Goal: Information Seeking & Learning: Learn about a topic

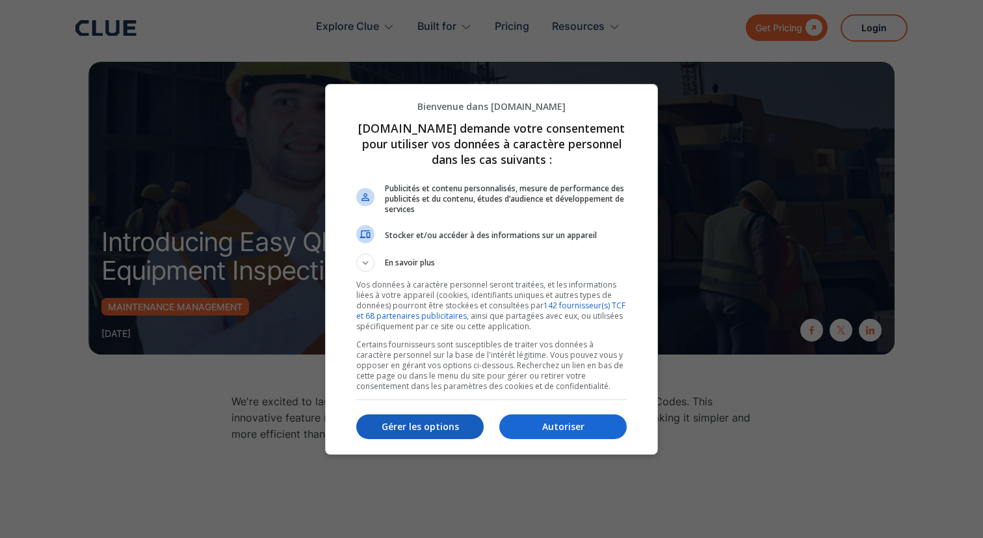
click at [406, 423] on p "Gérer les options" at bounding box center [419, 426] width 127 height 13
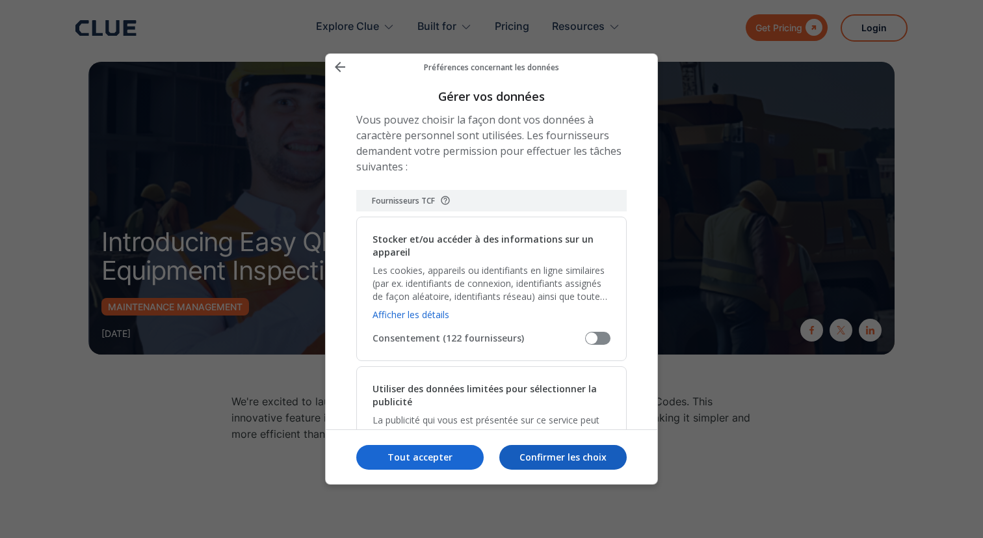
click at [504, 455] on p "Confirmer les choix" at bounding box center [562, 457] width 127 height 13
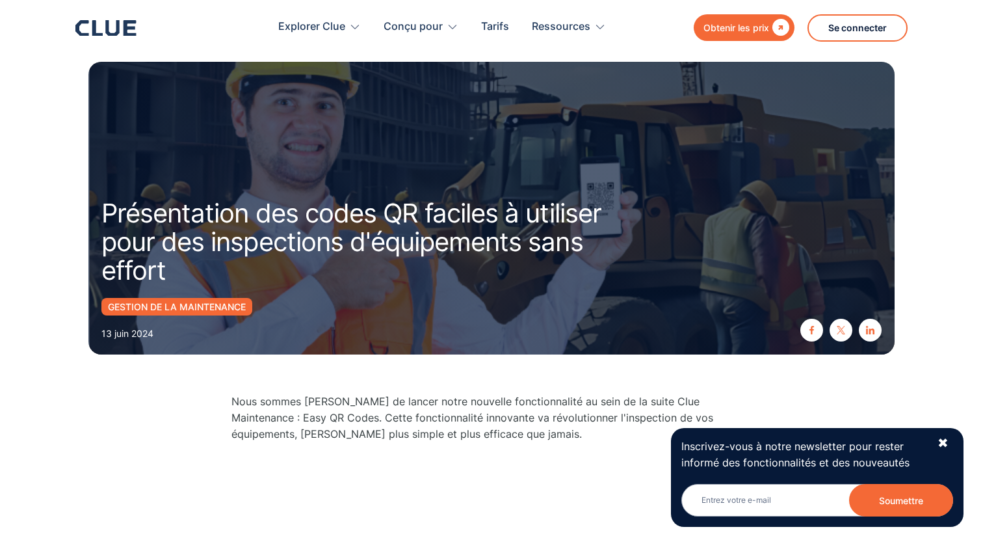
click at [927, 163] on section "Présentation des codes QR faciles à utiliser pour des inspections d'équipements…" at bounding box center [491, 183] width 983 height 367
click at [951, 441] on div "Inscrivez-vous à notre newsletter pour [PERSON_NAME] informé des fonctionnalité…" at bounding box center [817, 477] width 293 height 99
click at [948, 442] on font "✖" at bounding box center [943, 443] width 11 height 16
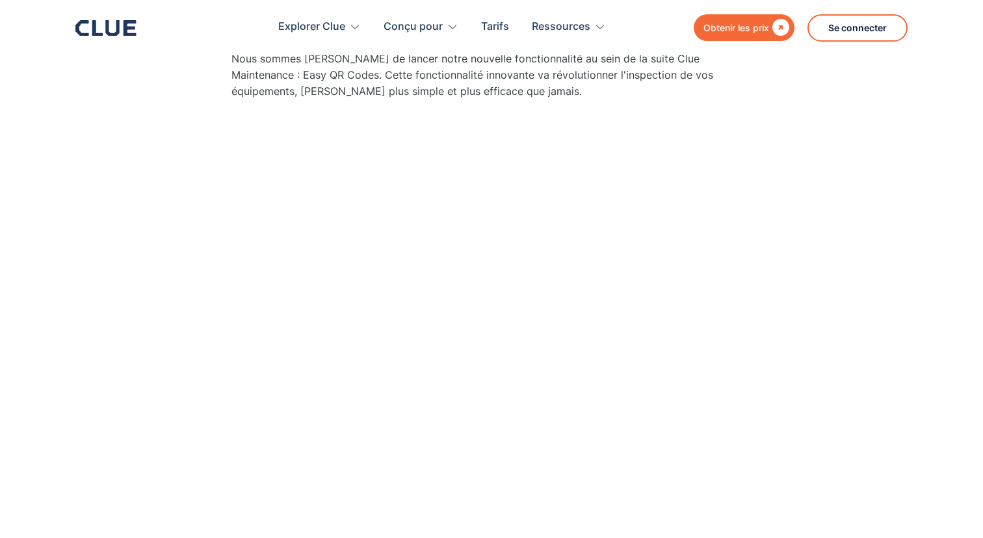
scroll to position [345, 0]
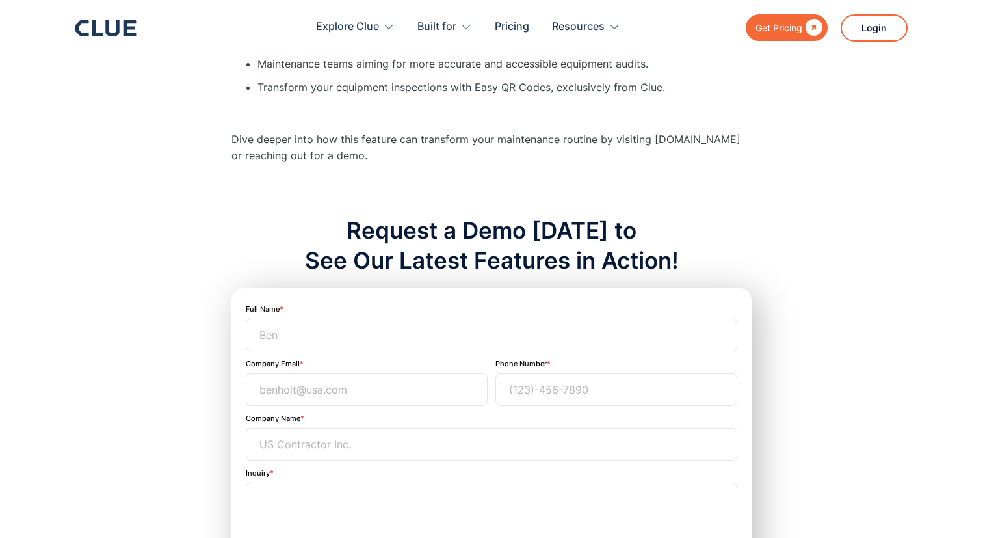
scroll to position [1331, 0]
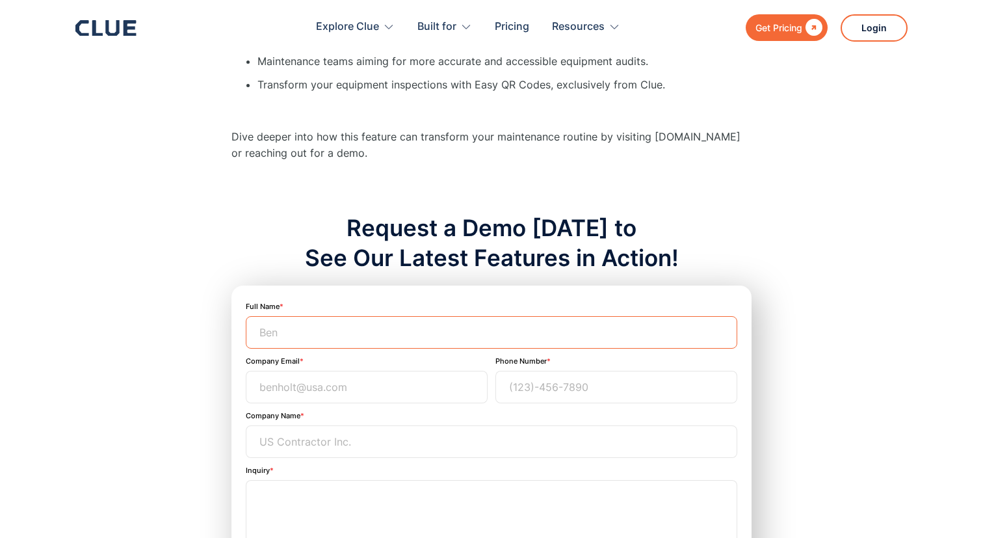
click at [533, 325] on input "Email Form" at bounding box center [492, 332] width 492 height 33
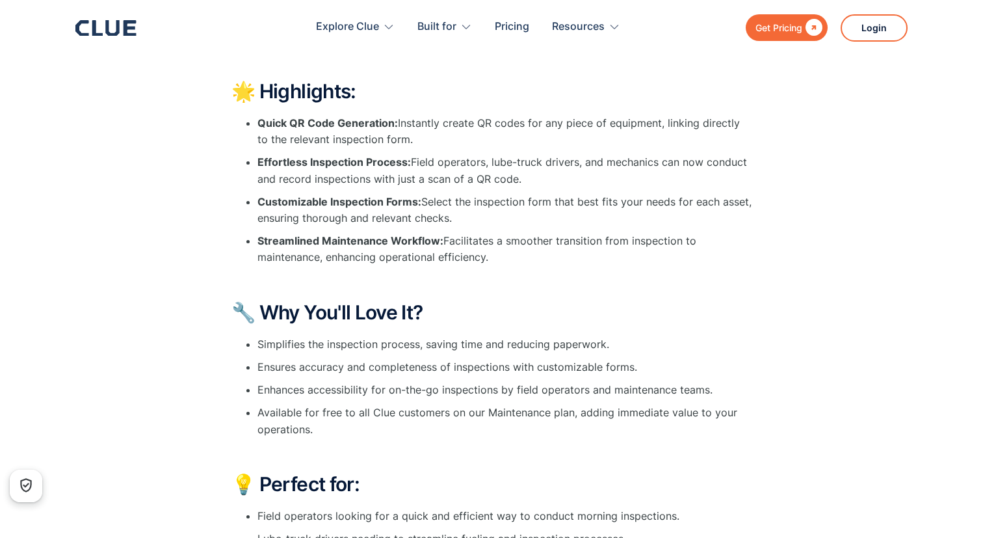
scroll to position [832, 0]
